Goal: Task Accomplishment & Management: Use online tool/utility

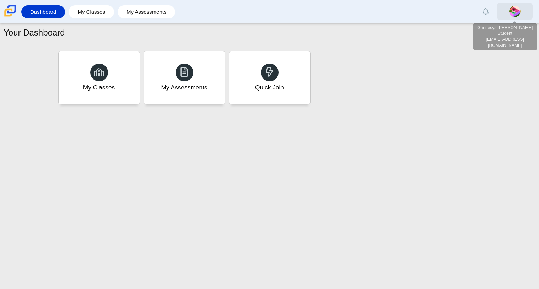
click at [501, 11] on link at bounding box center [515, 11] width 36 height 17
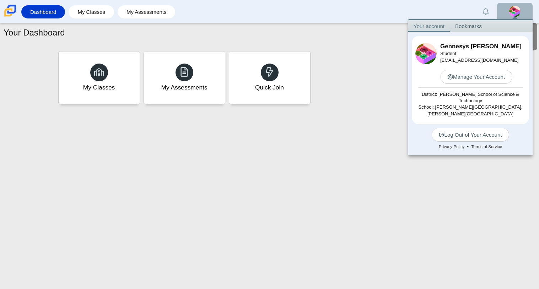
click at [516, 4] on link at bounding box center [515, 11] width 36 height 17
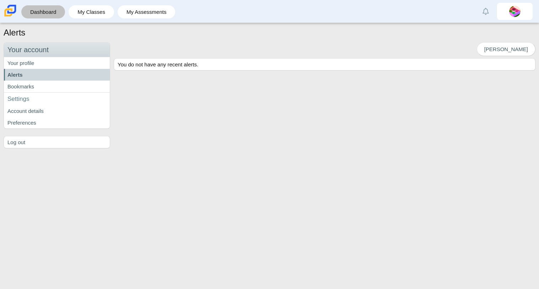
click at [42, 17] on link "Dashboard" at bounding box center [43, 11] width 37 height 13
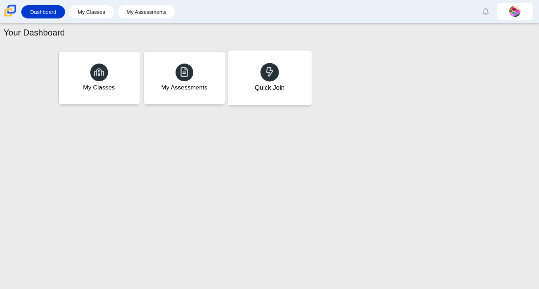
click at [280, 75] on div "Quick Join" at bounding box center [269, 77] width 84 height 55
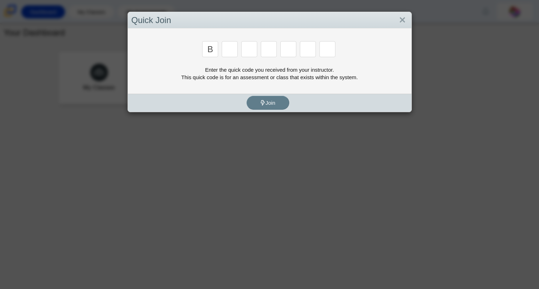
type input "b"
type input "m"
type input "3"
type input "5"
type input "3"
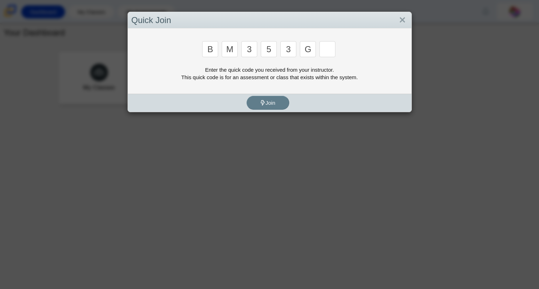
type input "g"
type input "b"
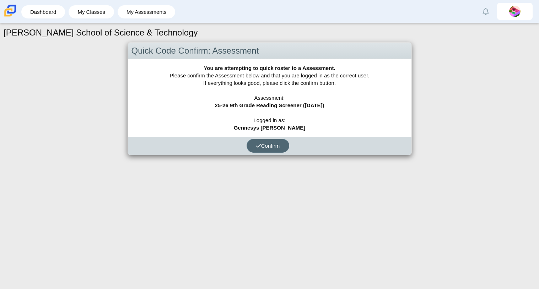
click at [267, 141] on button "Confirm" at bounding box center [267, 146] width 43 height 14
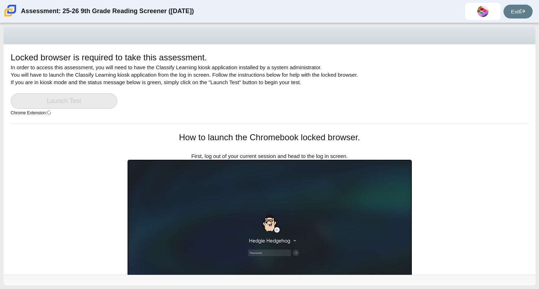
scroll to position [1, 0]
